Goal: Task Accomplishment & Management: Use online tool/utility

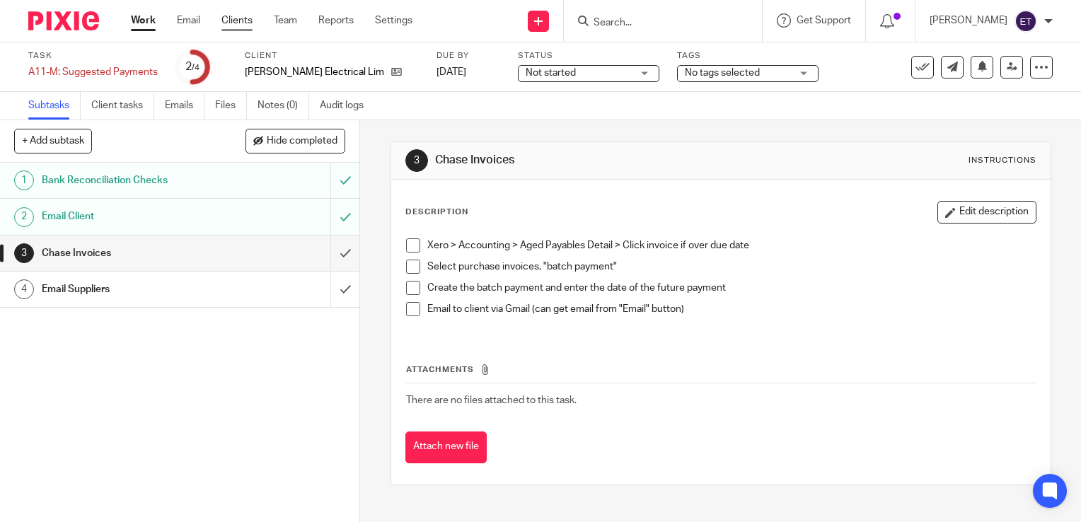
click at [237, 16] on link "Clients" at bounding box center [236, 20] width 31 height 14
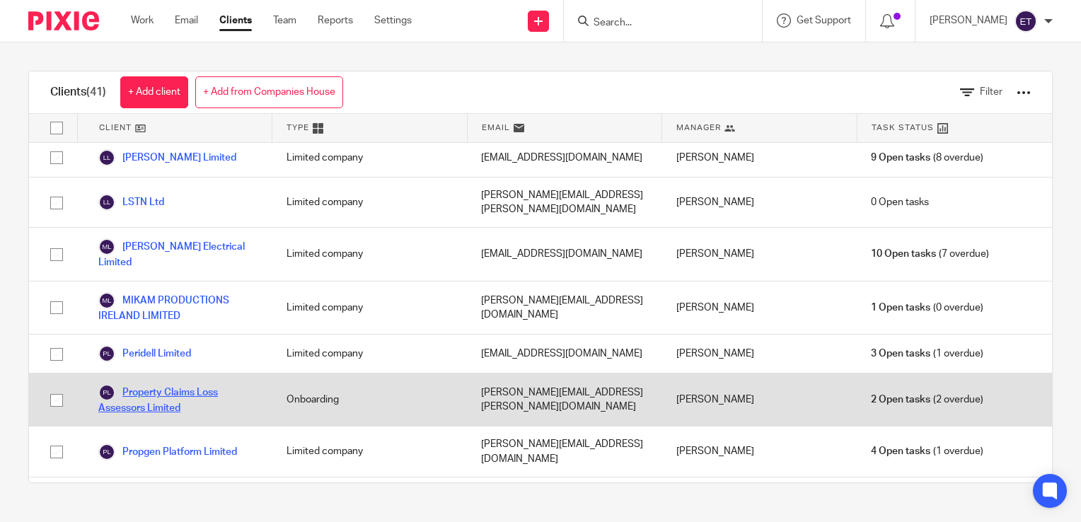
scroll to position [1462, 0]
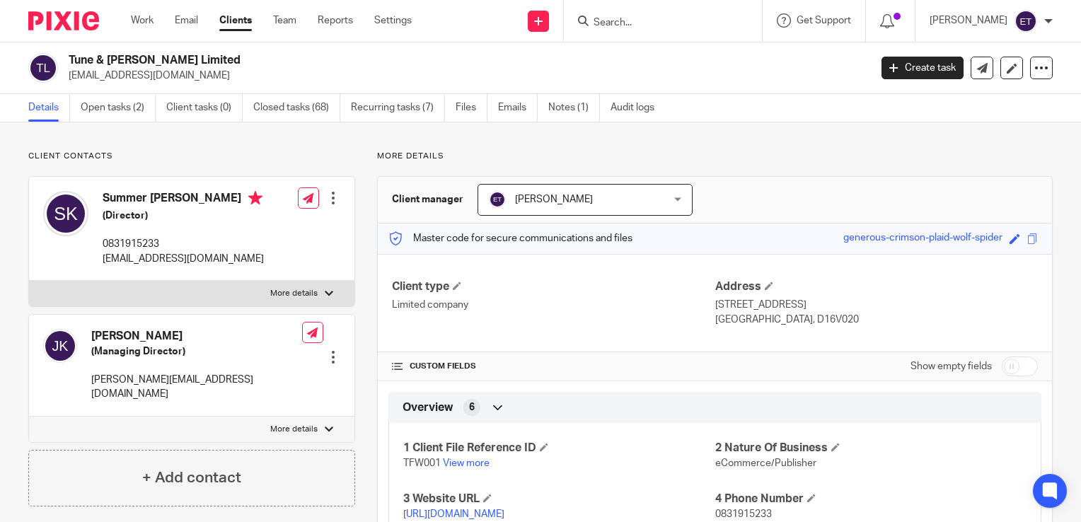
drag, startPoint x: 112, startPoint y: 110, endPoint x: 129, endPoint y: 132, distance: 27.3
click at [112, 110] on link "Open tasks (2)" at bounding box center [118, 108] width 75 height 28
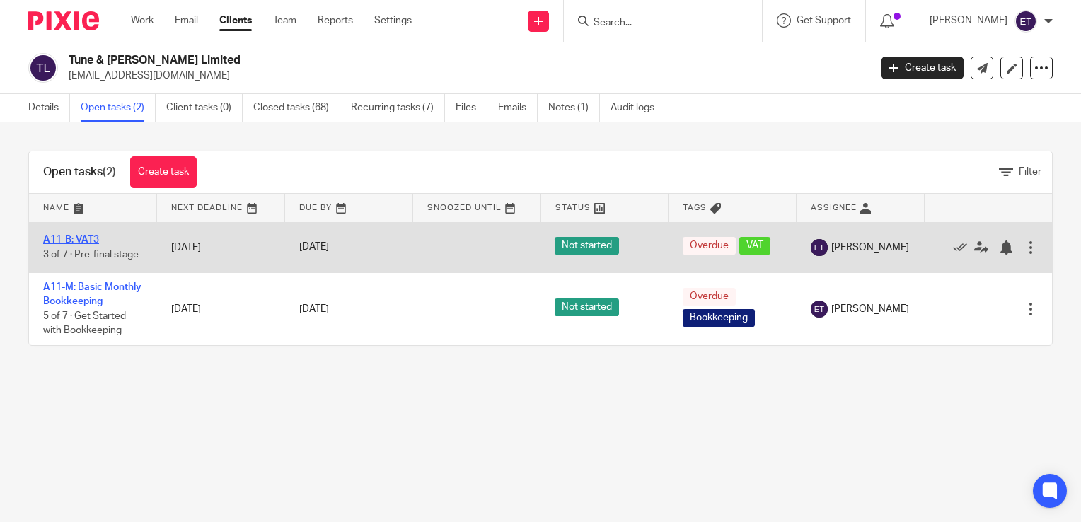
click at [92, 239] on link "A11-B: VAT3" at bounding box center [71, 240] width 56 height 10
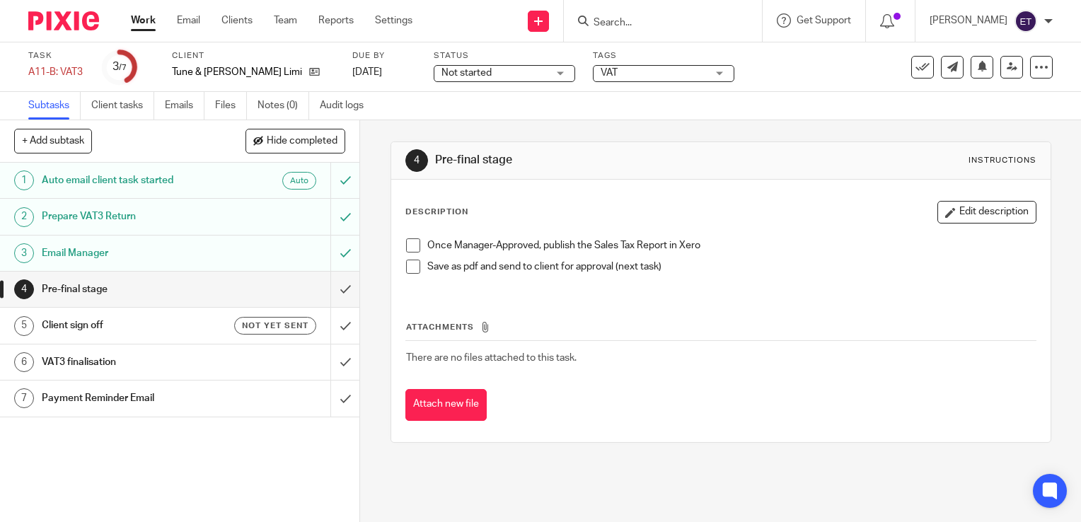
click at [409, 241] on span at bounding box center [413, 245] width 14 height 14
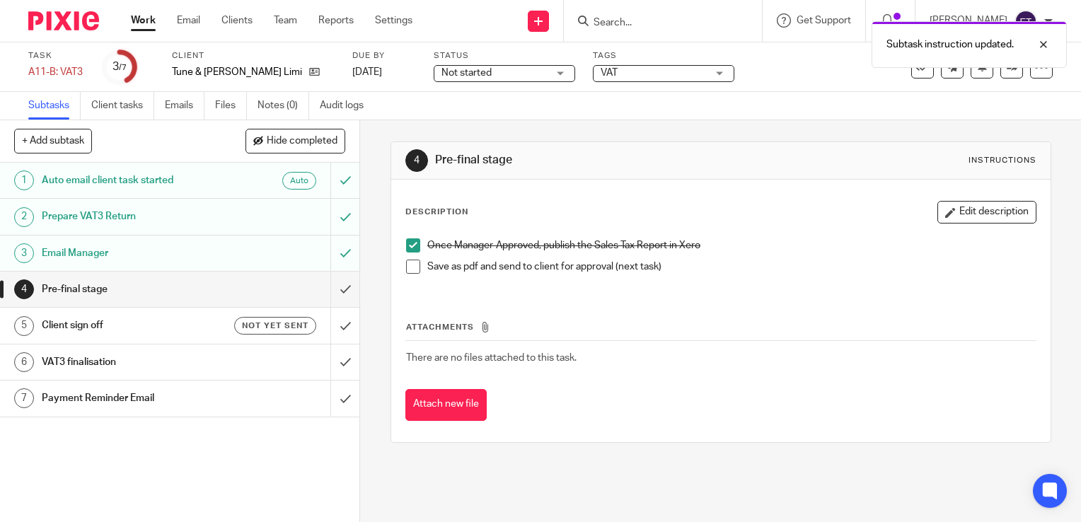
click at [406, 267] on span at bounding box center [413, 267] width 14 height 14
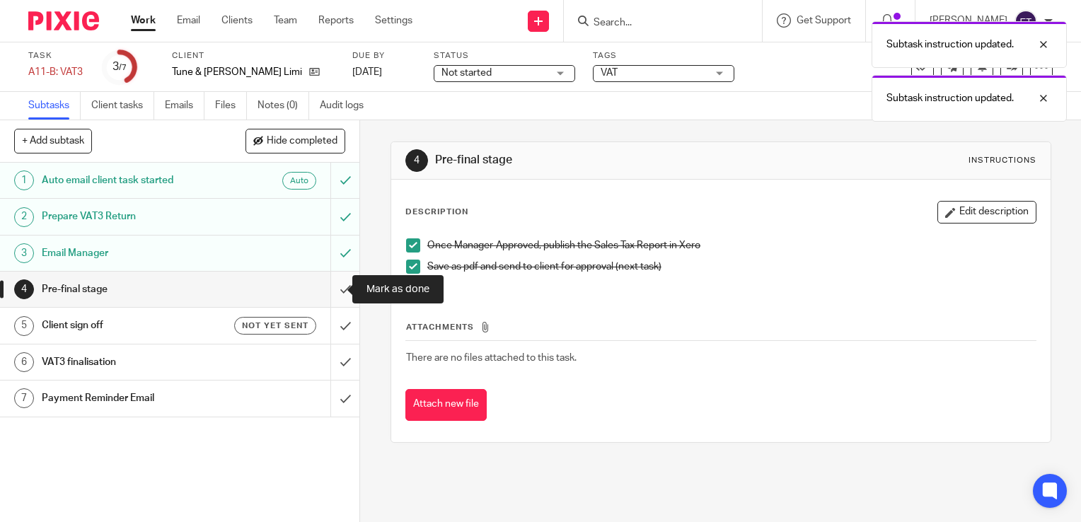
click at [329, 292] on input "submit" at bounding box center [179, 289] width 359 height 35
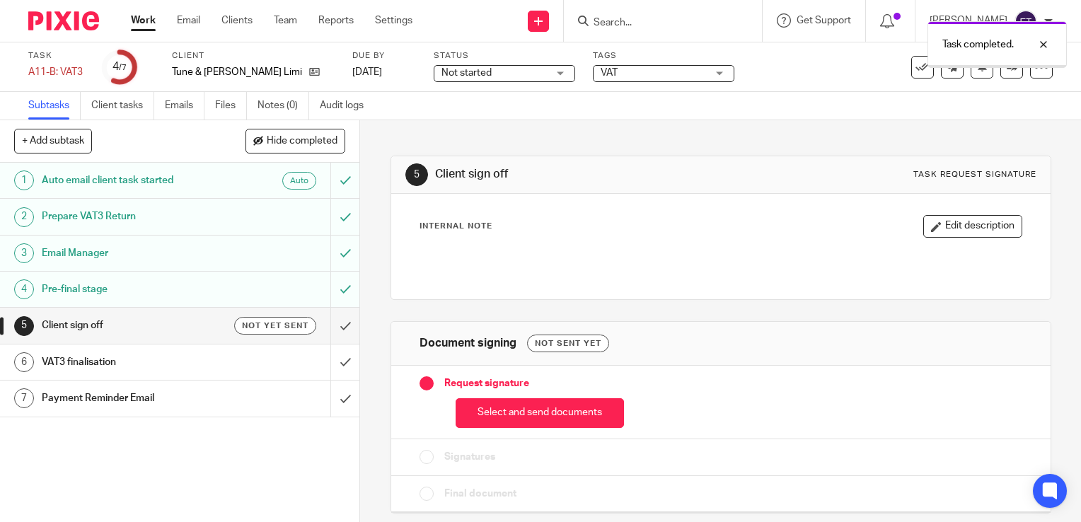
click at [113, 326] on h1 "Client sign off" at bounding box center [133, 325] width 183 height 21
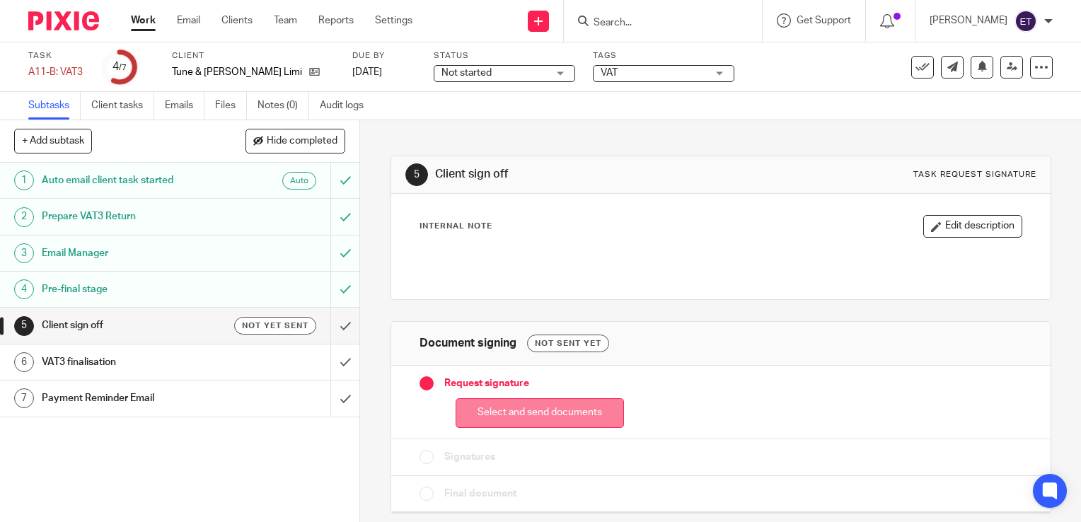
click at [509, 416] on button "Select and send documents" at bounding box center [540, 413] width 168 height 30
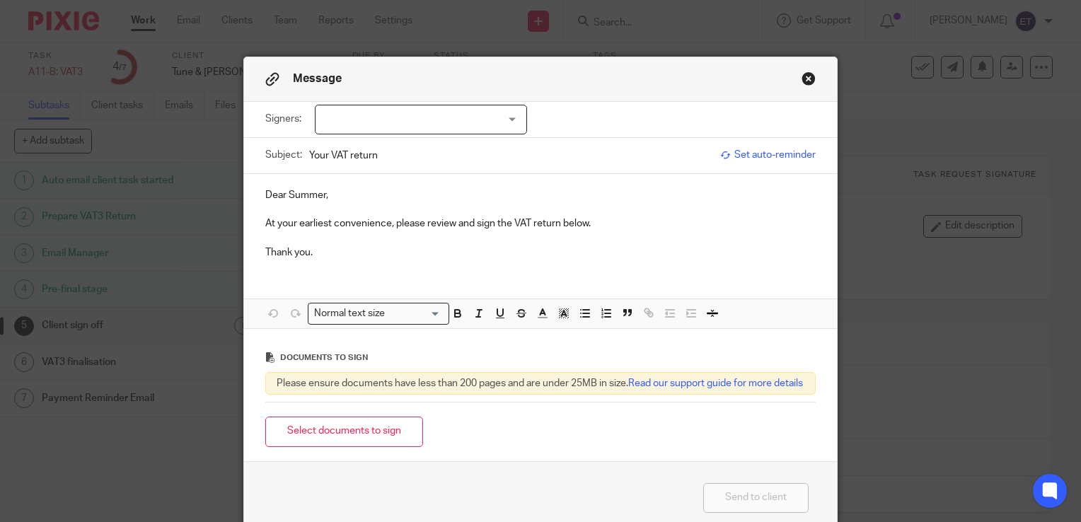
click at [357, 111] on div at bounding box center [421, 120] width 212 height 30
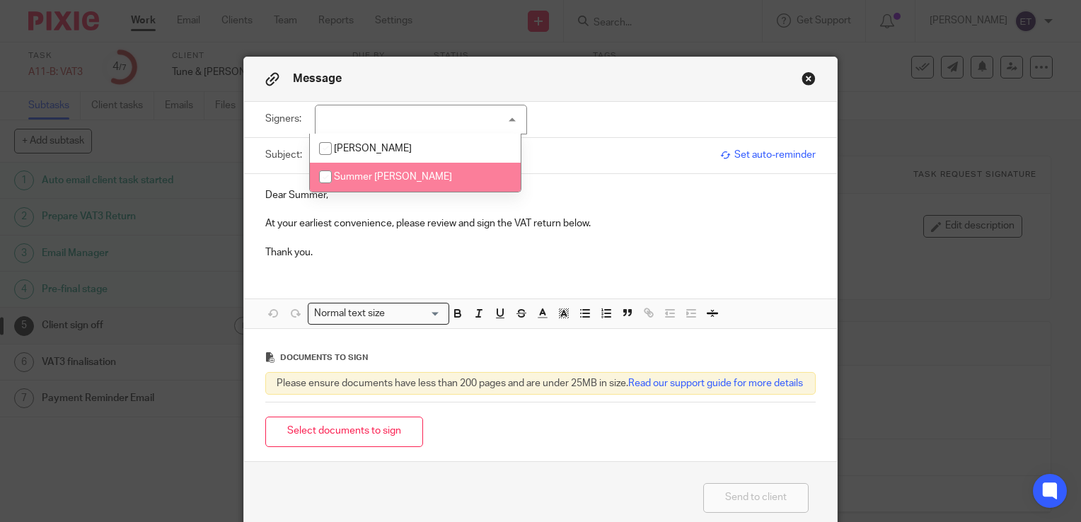
click at [352, 175] on span "Summer [PERSON_NAME]" at bounding box center [393, 177] width 118 height 10
checkbox input "true"
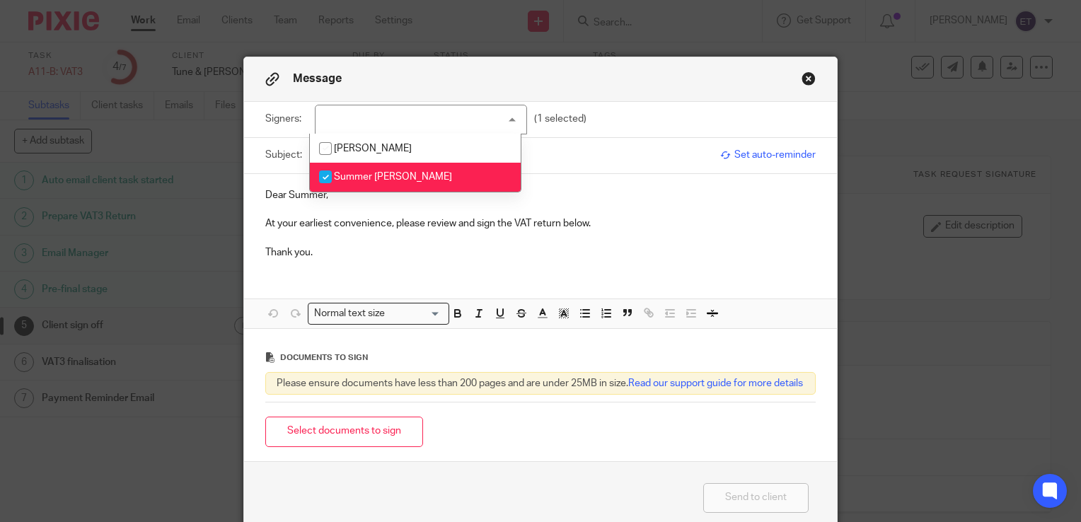
click at [620, 212] on p at bounding box center [540, 209] width 550 height 14
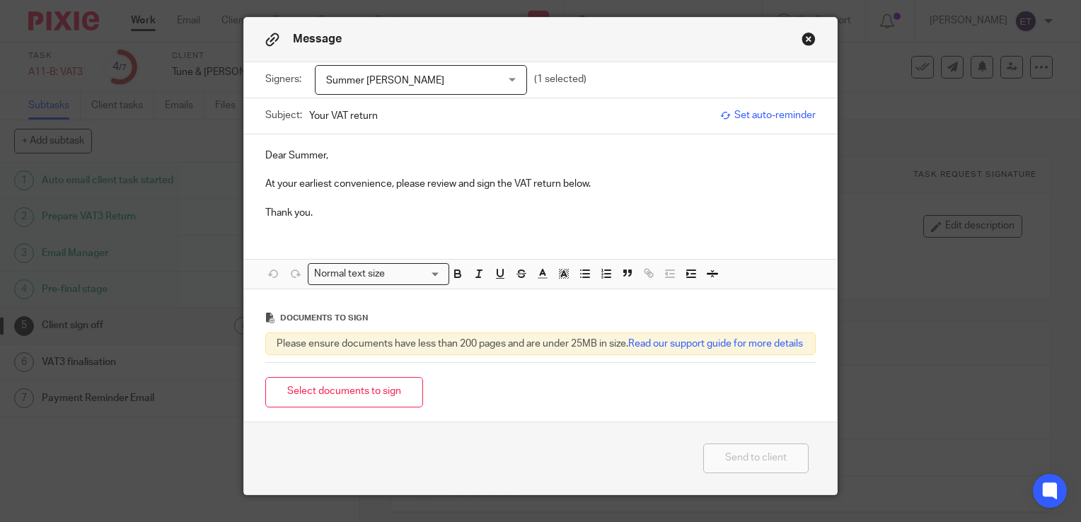
scroll to position [71, 0]
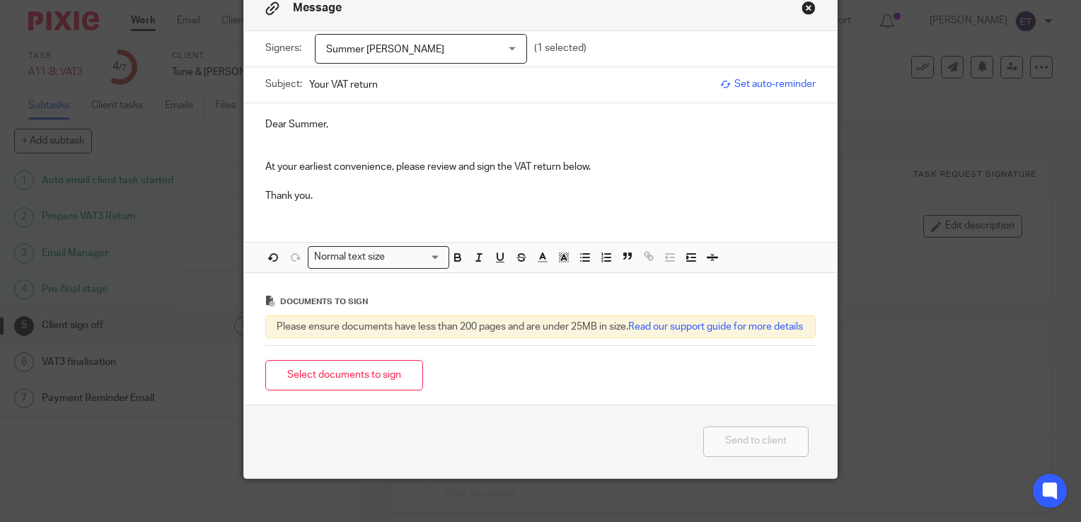
click at [359, 177] on p at bounding box center [540, 182] width 550 height 14
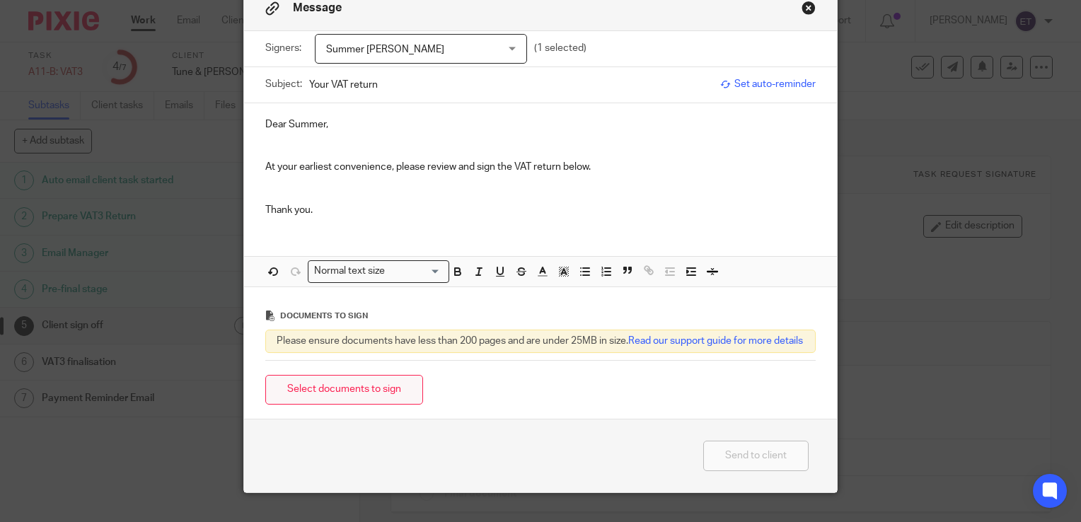
click at [359, 405] on button "Select documents to sign" at bounding box center [344, 390] width 158 height 30
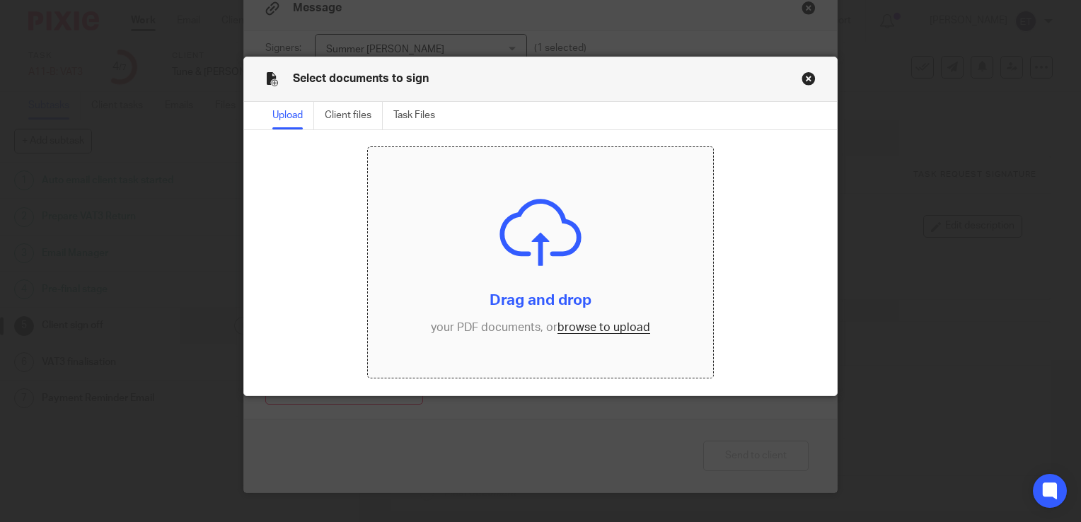
click at [555, 267] on input "file" at bounding box center [540, 262] width 345 height 231
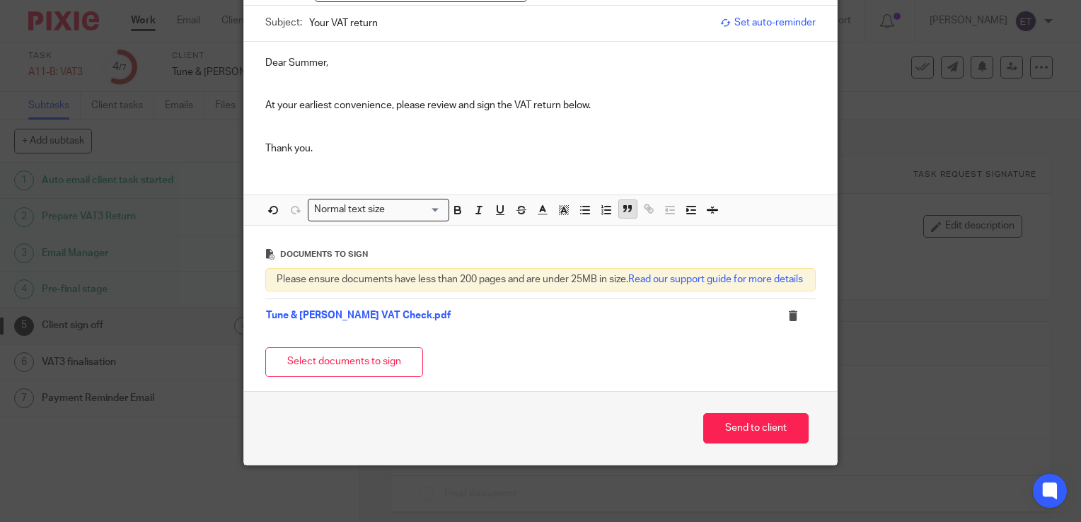
scroll to position [144, 0]
click at [758, 429] on button "Send to client" at bounding box center [755, 428] width 105 height 30
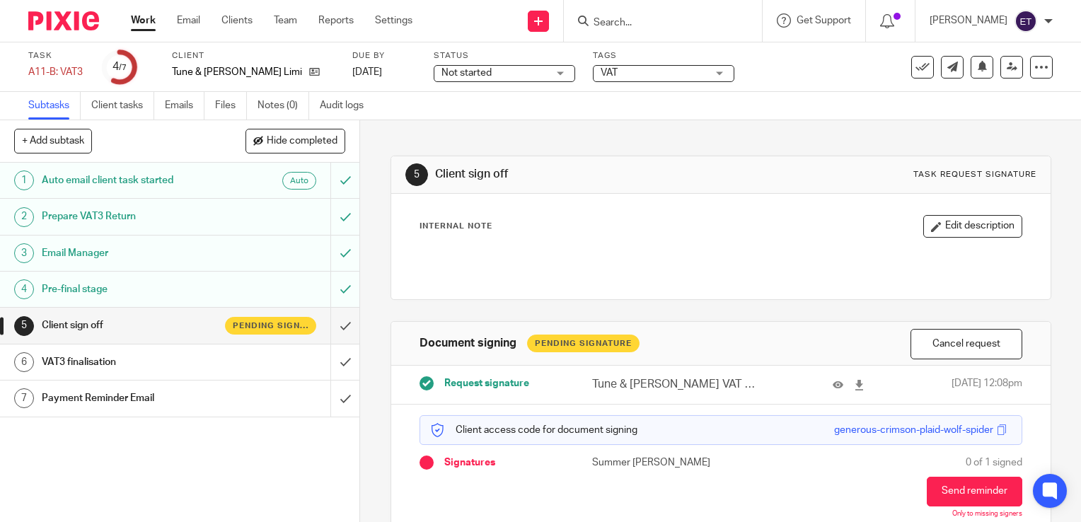
click at [487, 185] on div "5 Client sign off Task request signature" at bounding box center [720, 174] width 631 height 23
click at [130, 338] on link "5 Client sign off Pending signature" at bounding box center [165, 325] width 330 height 35
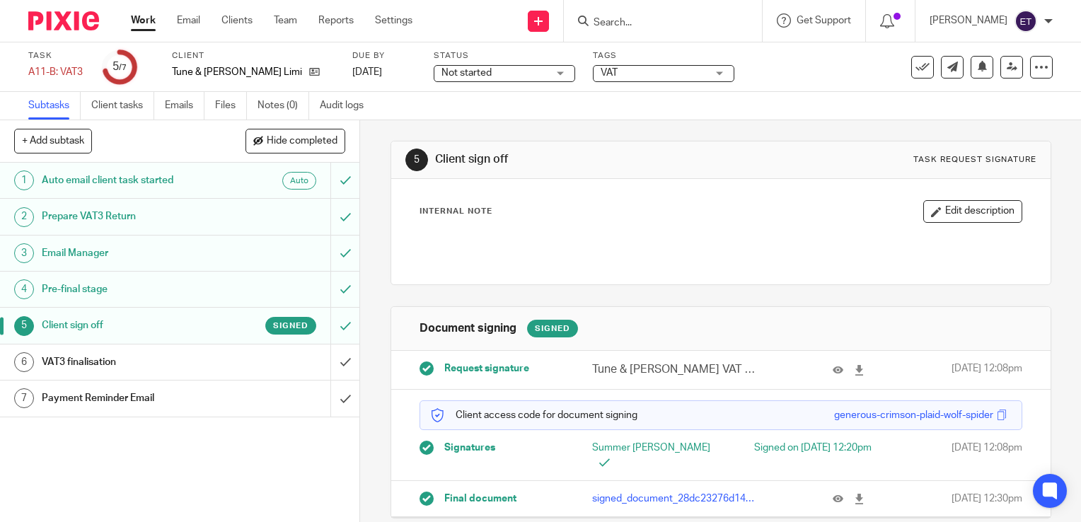
scroll to position [23, 0]
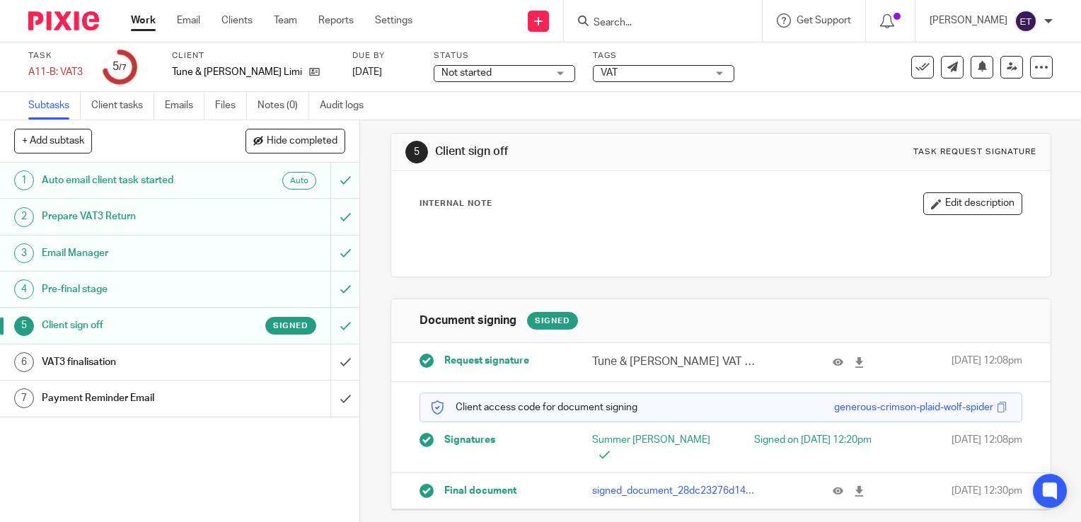
drag, startPoint x: 916, startPoint y: 70, endPoint x: 931, endPoint y: 72, distance: 15.0
click at [922, 73] on button at bounding box center [922, 67] width 23 height 23
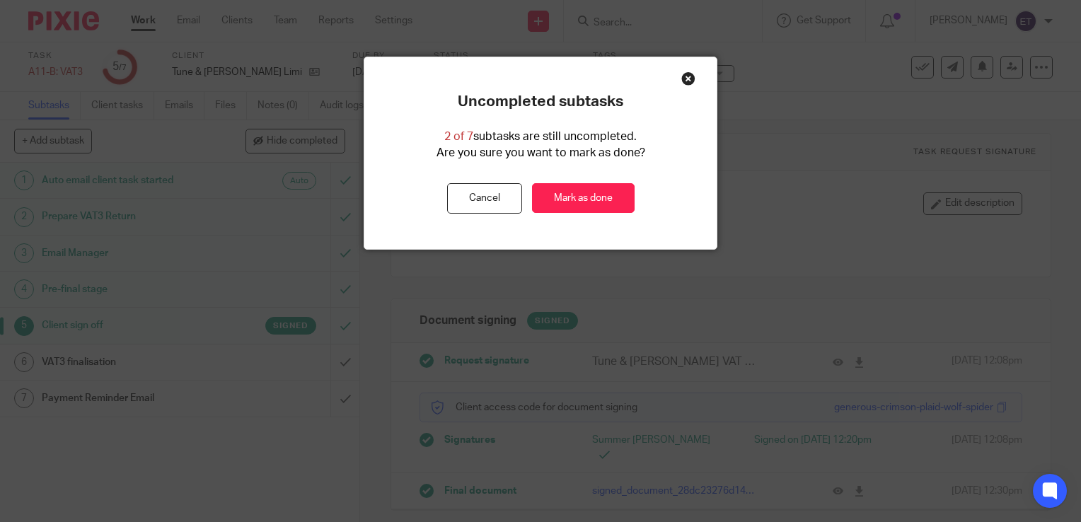
click at [682, 81] on div "Close this dialog window" at bounding box center [688, 78] width 14 height 14
